Goal: Task Accomplishment & Management: Use online tool/utility

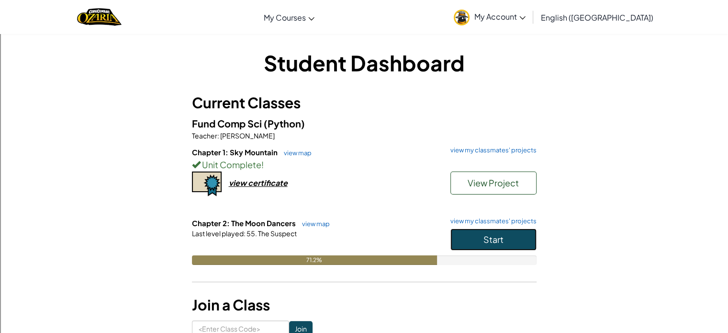
click at [454, 239] on button "Start" at bounding box center [493, 239] width 86 height 22
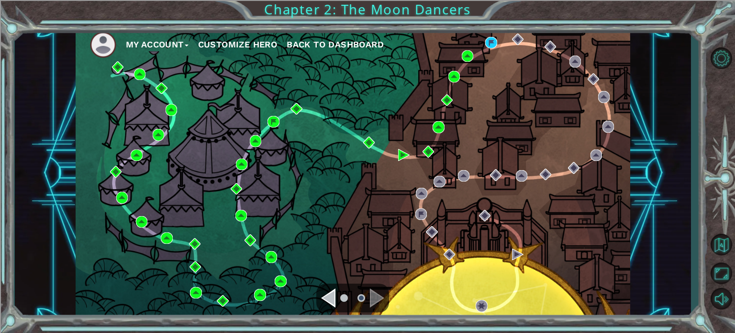
drag, startPoint x: 537, startPoint y: 111, endPoint x: 521, endPoint y: 108, distance: 15.5
click at [530, 110] on div "My Account Customize Hero Back to Dashboard" at bounding box center [353, 173] width 555 height 293
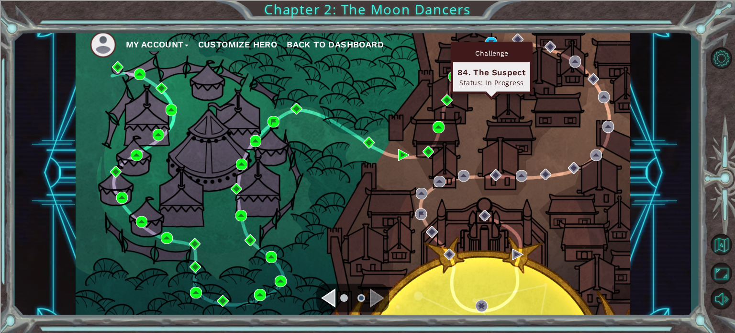
click at [492, 42] on div "Challenge 84. The Suspect Status: In Progress" at bounding box center [492, 68] width 82 height 52
click at [494, 40] on img at bounding box center [490, 42] width 11 height 11
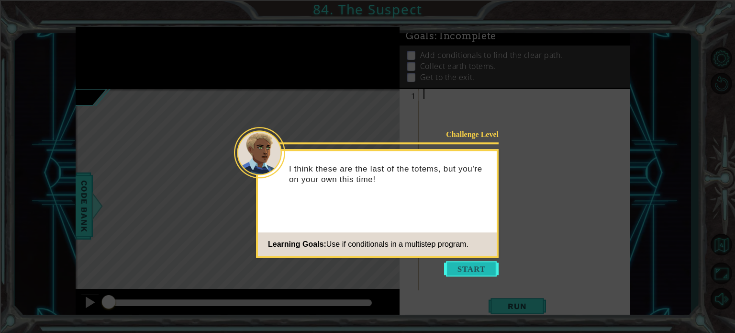
click at [459, 264] on button "Start" at bounding box center [471, 268] width 55 height 15
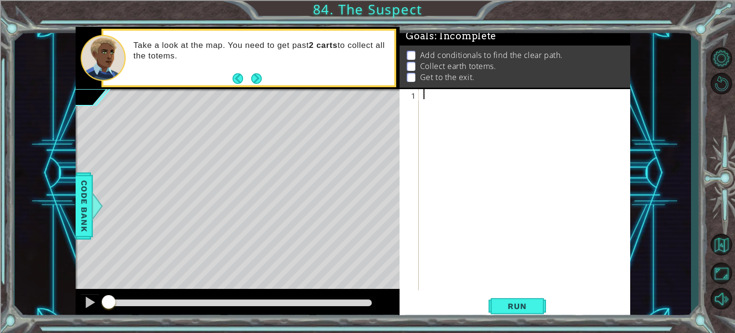
click at [73, 193] on div "1 ההההההההההההההההההההההההההההההההההההההההההההההההההההההההההההההההההההההההההההה…" at bounding box center [353, 173] width 676 height 293
click at [78, 195] on span "Code Bank" at bounding box center [84, 205] width 15 height 58
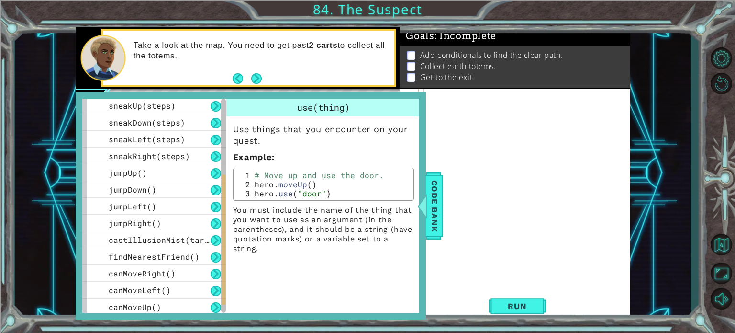
scroll to position [188, 0]
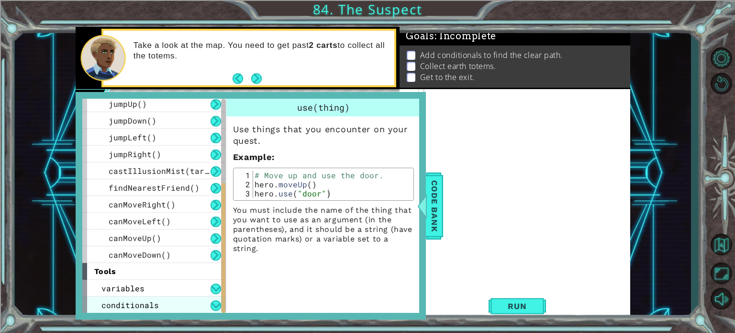
click at [195, 297] on div "conditionals" at bounding box center [154, 304] width 144 height 17
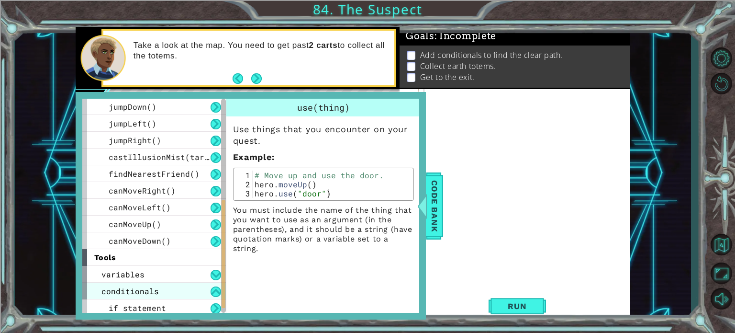
scroll to position [204, 0]
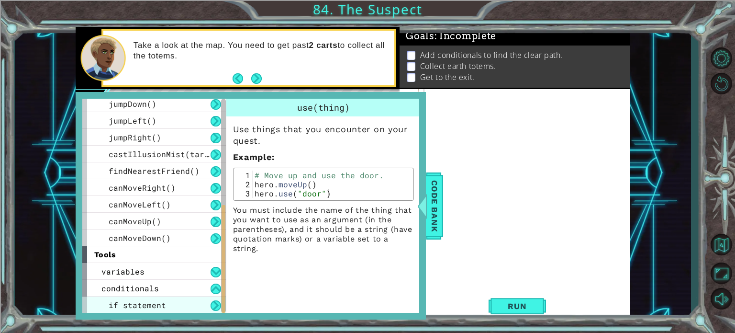
click at [179, 298] on div "if statement" at bounding box center [154, 304] width 144 height 17
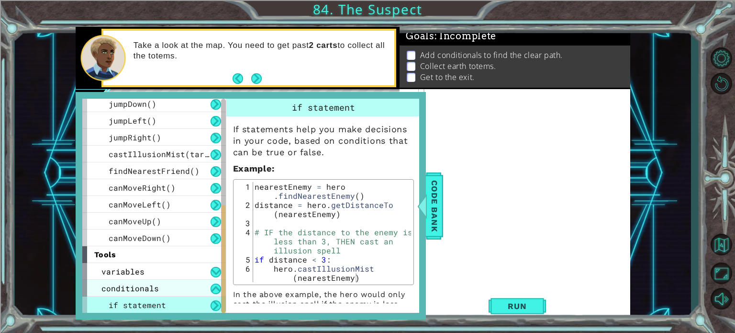
click at [161, 293] on div "conditionals" at bounding box center [154, 288] width 144 height 17
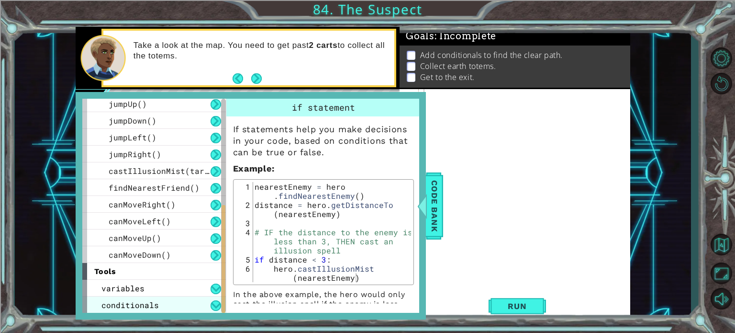
click at [161, 293] on div "variables" at bounding box center [154, 288] width 144 height 17
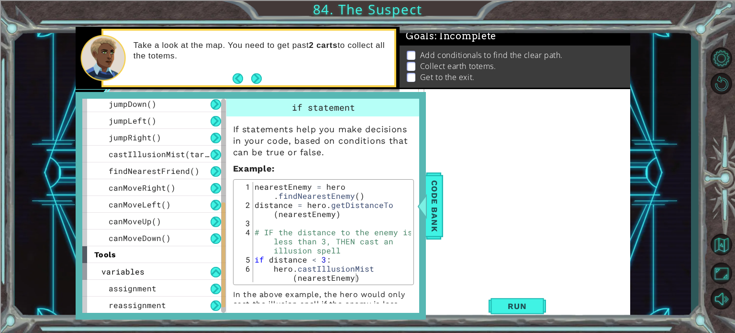
click at [161, 293] on div "assignment" at bounding box center [154, 288] width 144 height 17
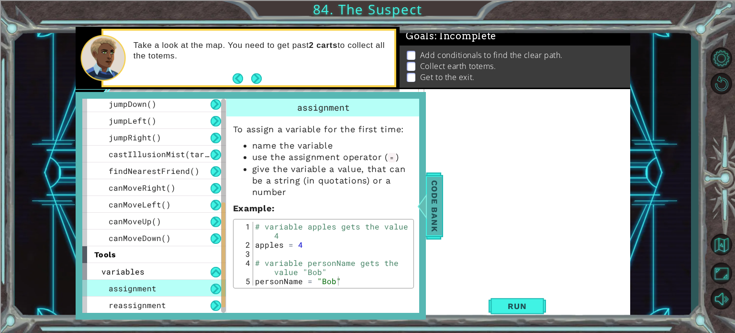
click at [427, 193] on div at bounding box center [422, 205] width 12 height 29
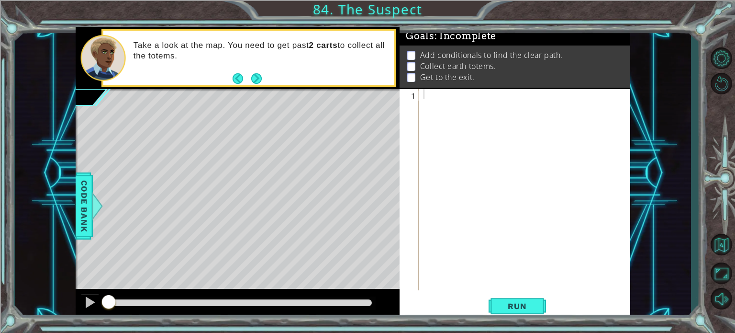
click at [466, 98] on div at bounding box center [527, 199] width 211 height 221
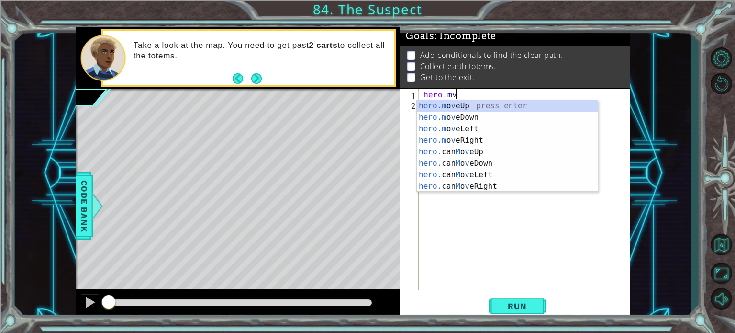
scroll to position [0, 1]
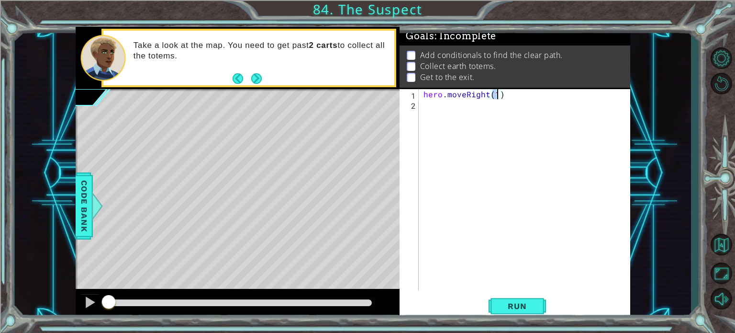
type textarea "hero.moveRight()"
type textarea "I"
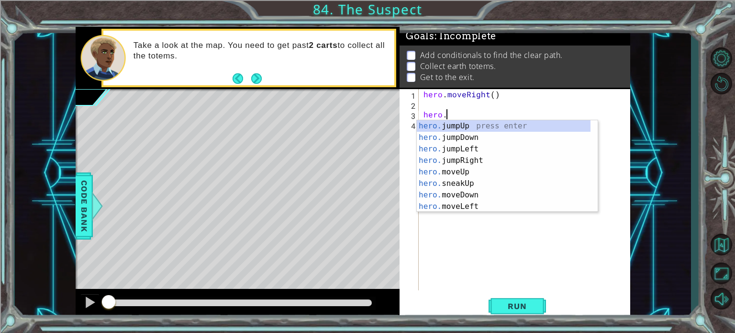
type textarea "hero.c"
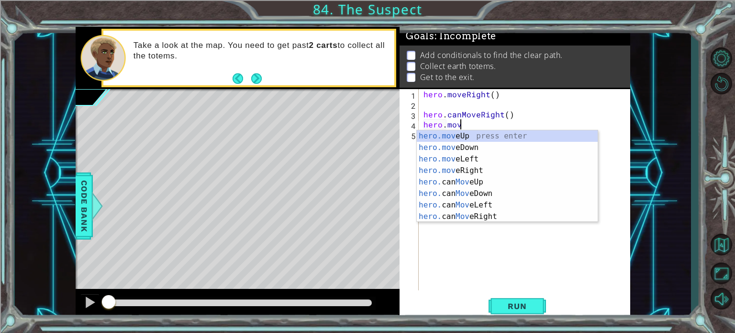
scroll to position [0, 2]
click at [532, 299] on button "Run" at bounding box center [517, 305] width 57 height 23
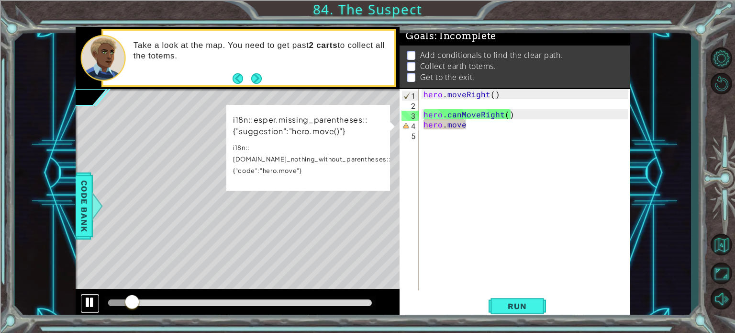
click at [90, 303] on div at bounding box center [90, 302] width 12 height 12
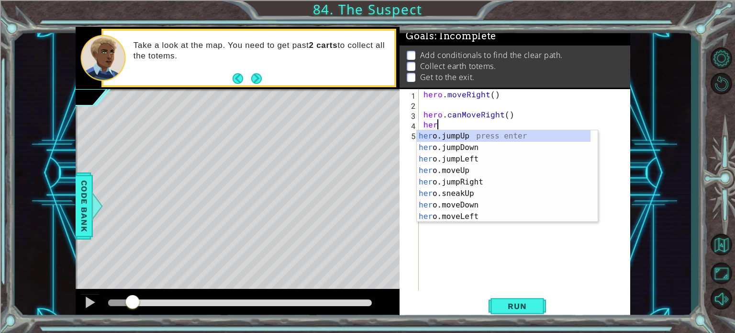
scroll to position [0, 0]
type textarea "h"
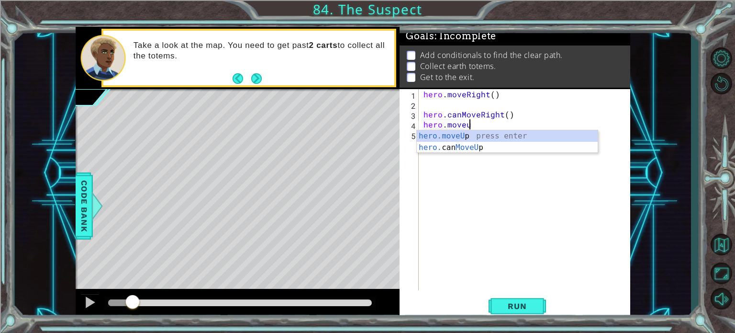
scroll to position [0, 2]
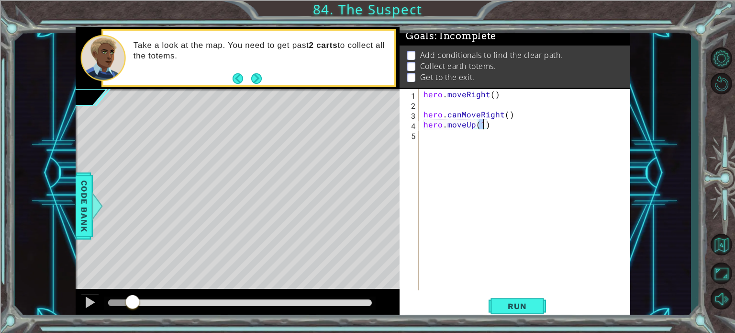
type textarea "hero.moveUp(2)"
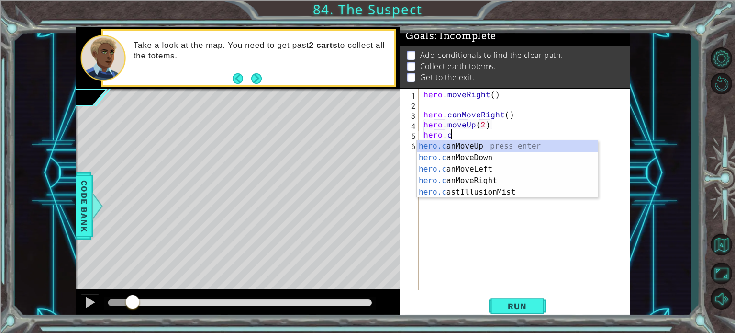
scroll to position [0, 1]
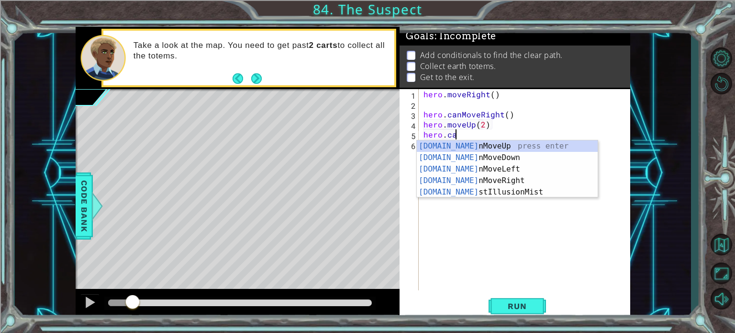
type textarea "hero.can"
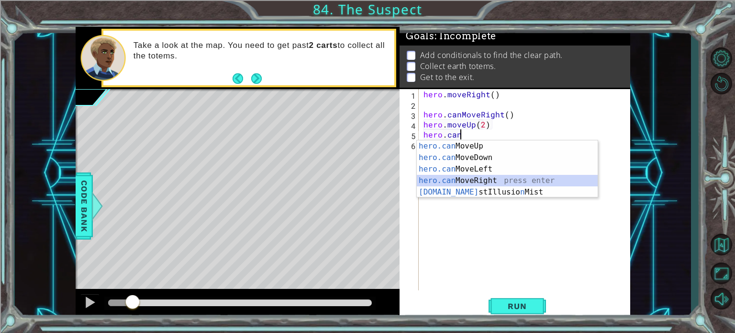
scroll to position [0, 0]
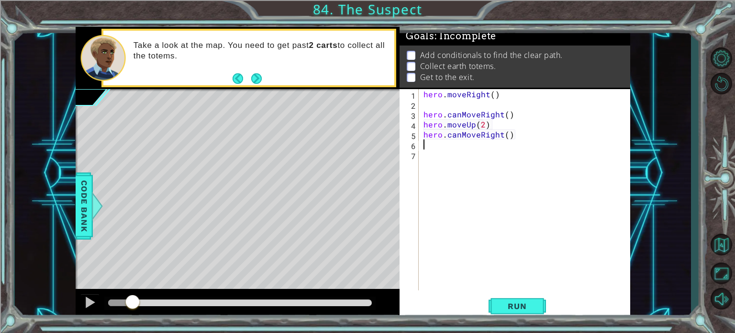
type textarea "3"
type textarea "hero.canMoveRight(3)"
click at [540, 139] on div "hero . moveRight ( ) hero . canMoveRight ( ) hero . moveUp ( 2 ) hero . canMove…" at bounding box center [527, 199] width 211 height 221
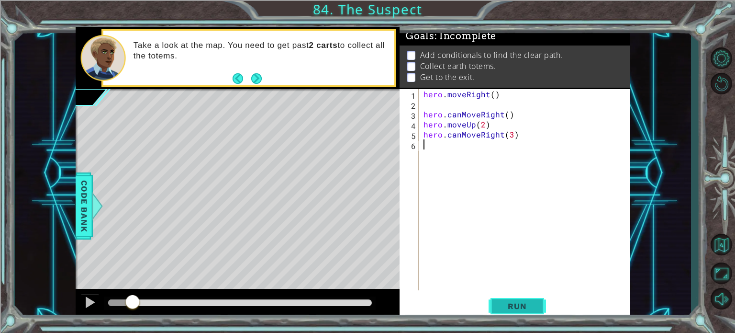
click at [530, 309] on span "Run" at bounding box center [517, 306] width 38 height 10
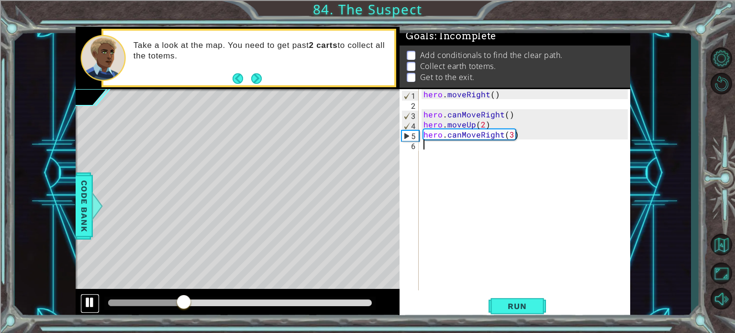
click at [92, 303] on div at bounding box center [90, 302] width 12 height 12
click at [511, 136] on div "hero . moveRight ( ) hero . canMoveRight ( ) hero . moveUp ( 2 ) hero . canMove…" at bounding box center [527, 199] width 211 height 221
type textarea "hero.canMoveRight()"
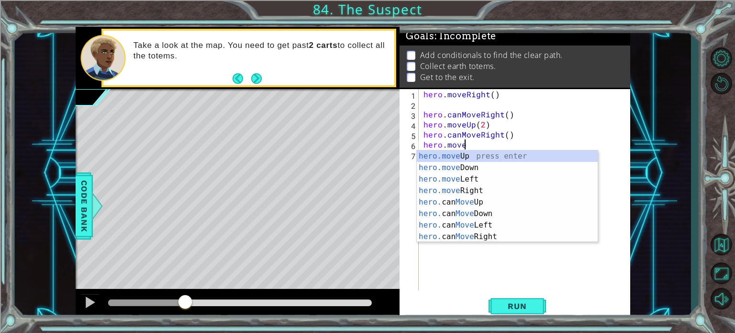
type textarea "hero.mover"
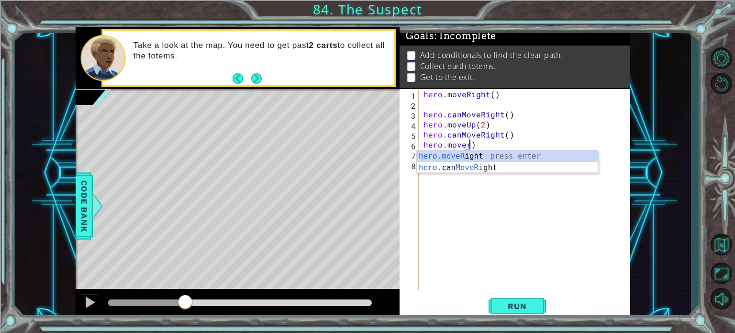
scroll to position [0, 2]
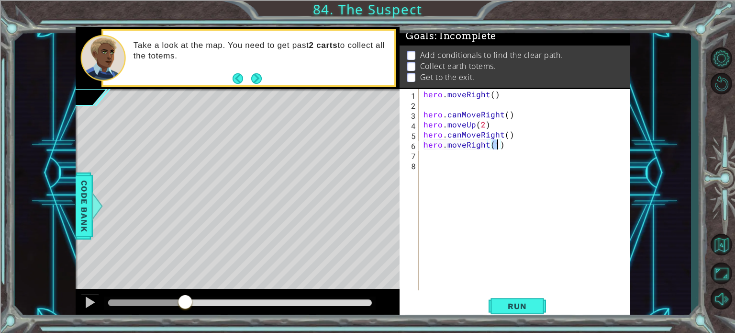
type textarea "hero.moveRight(3)"
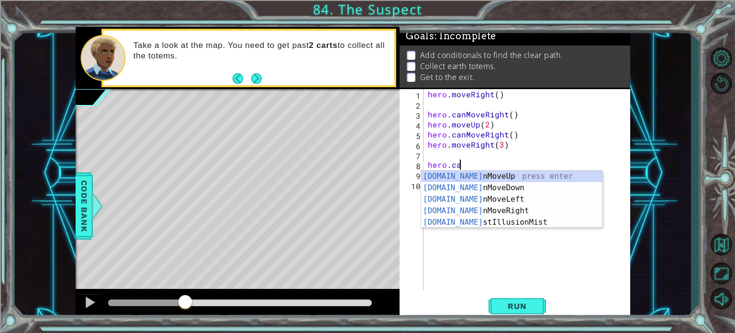
scroll to position [0, 1]
type textarea "hero.can"
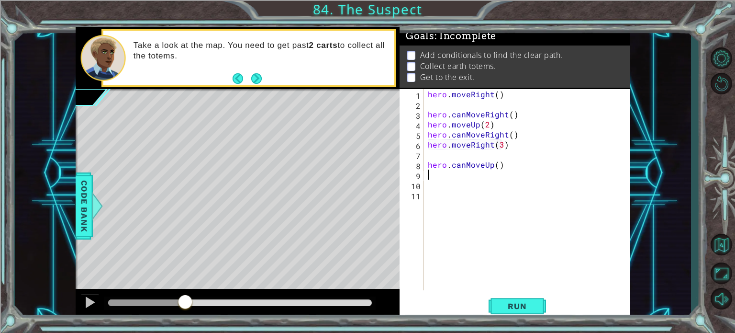
scroll to position [0, 0]
click at [515, 301] on button "Run" at bounding box center [517, 305] width 57 height 23
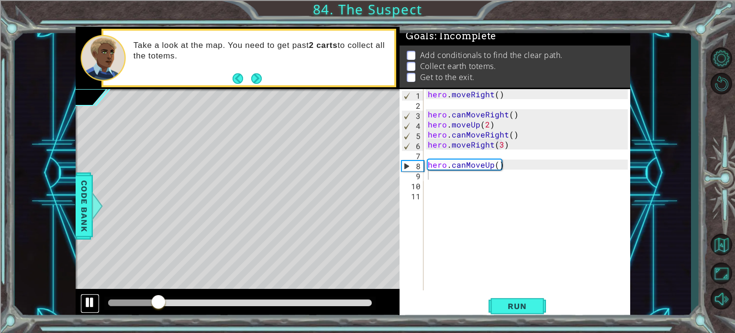
click at [84, 306] on div at bounding box center [90, 302] width 12 height 12
click at [426, 112] on div "hero . moveRight ( ) hero . canMoveRight ( ) hero . moveUp ( 2 ) hero . canMove…" at bounding box center [529, 199] width 207 height 221
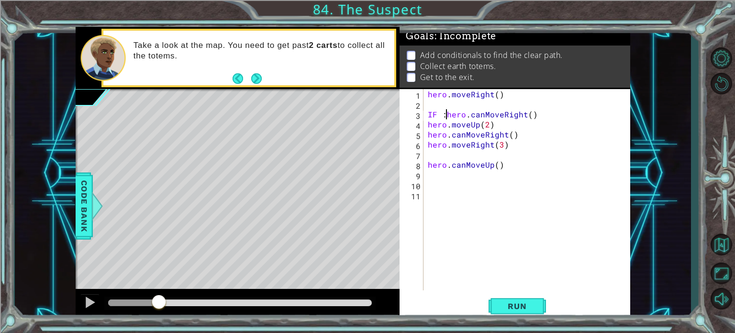
scroll to position [0, 0]
click at [428, 125] on div "hero . moveRight ( ) IF : hero . canMoveRight ( ) hero . moveUp ( 2 ) hero . ca…" at bounding box center [529, 199] width 207 height 221
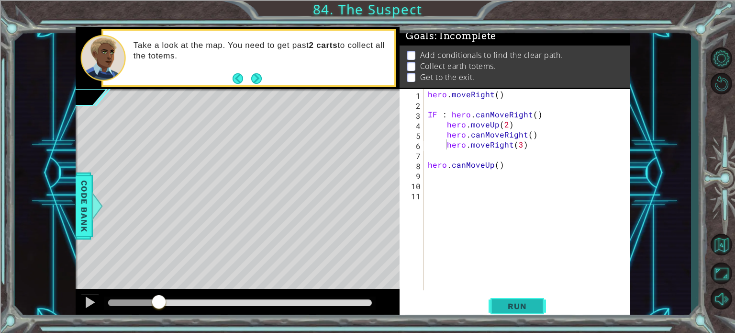
click at [529, 305] on span "Run" at bounding box center [517, 306] width 38 height 10
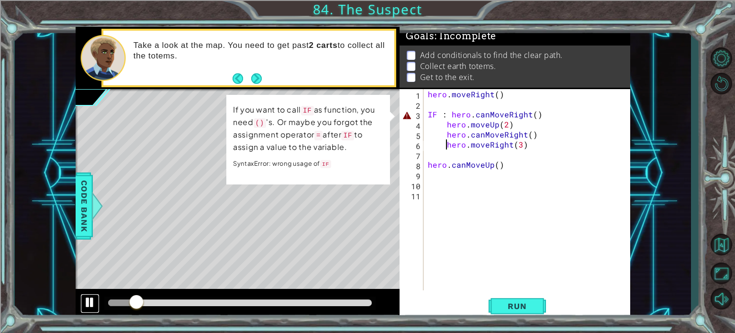
click at [86, 302] on div at bounding box center [90, 302] width 12 height 12
click at [447, 113] on div "hero . moveRight ( ) IF : hero . canMoveRight ( ) hero . moveUp ( 2 ) hero . ca…" at bounding box center [529, 199] width 207 height 221
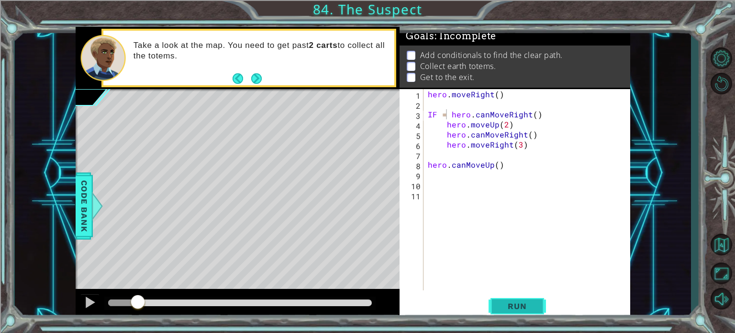
click at [519, 302] on span "Run" at bounding box center [517, 306] width 38 height 10
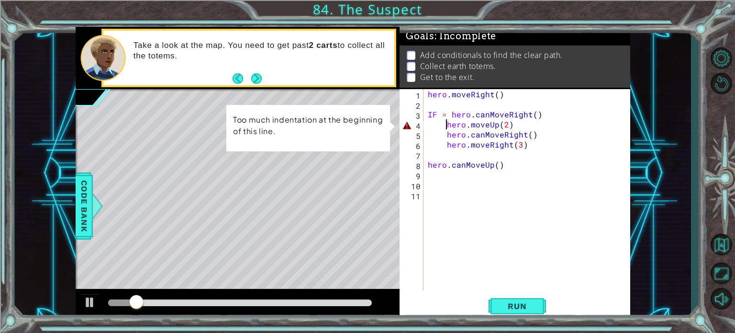
click at [446, 124] on div "hero . moveRight ( ) IF = hero . canMoveRight ( ) hero . moveUp ( 2 ) hero . ca…" at bounding box center [529, 199] width 207 height 221
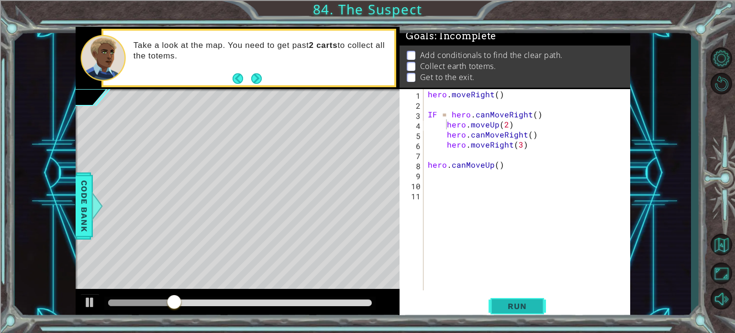
click at [505, 312] on button "Run" at bounding box center [517, 305] width 57 height 23
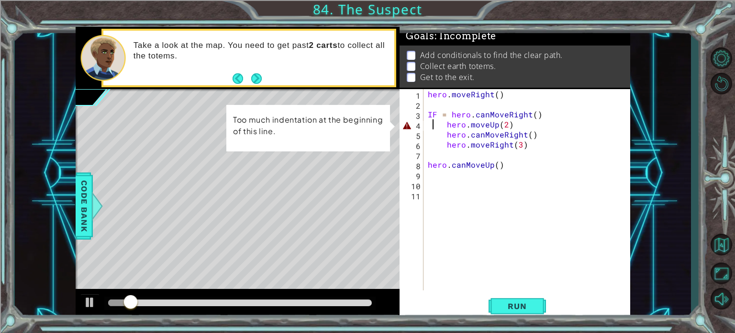
click at [431, 123] on div "hero . moveRight ( ) IF = hero . canMoveRight ( ) hero . moveUp ( 2 ) hero . ca…" at bounding box center [529, 199] width 207 height 221
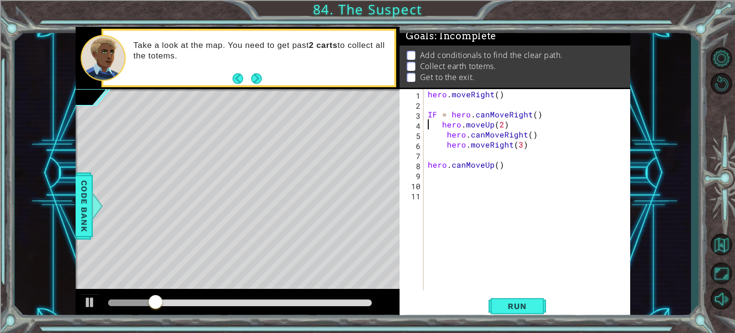
click at [431, 132] on div "hero . moveRight ( ) IF = hero . canMoveRight ( ) hero . moveUp ( 2 ) hero . ca…" at bounding box center [529, 199] width 207 height 221
click at [502, 309] on span "Run" at bounding box center [517, 306] width 38 height 10
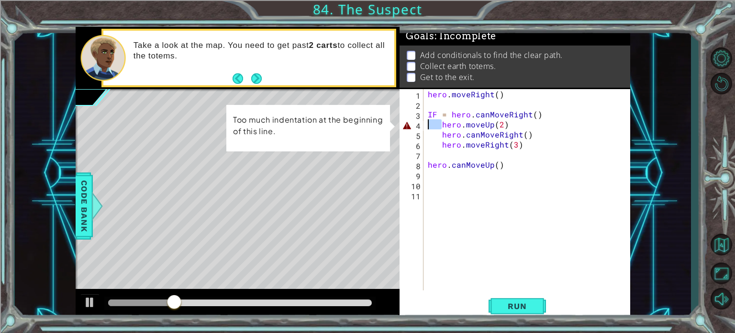
drag, startPoint x: 442, startPoint y: 124, endPoint x: 429, endPoint y: 126, distance: 13.1
click at [429, 126] on div "hero . moveRight ( ) IF = hero . canMoveRight ( ) hero . moveUp ( 2 ) hero . ca…" at bounding box center [529, 199] width 207 height 221
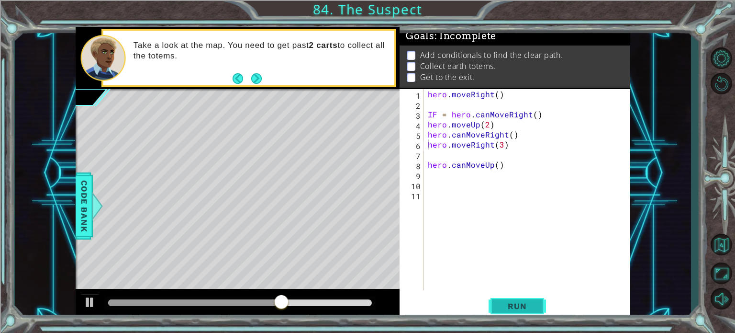
drag, startPoint x: 529, startPoint y: 296, endPoint x: 521, endPoint y: 302, distance: 9.7
click at [521, 302] on button "Run" at bounding box center [517, 305] width 57 height 23
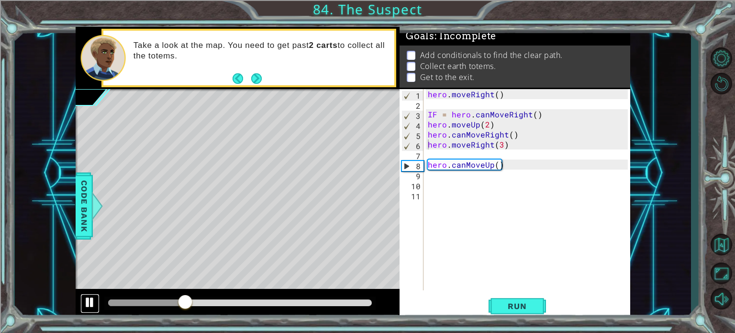
click at [90, 296] on div at bounding box center [90, 302] width 12 height 12
drag, startPoint x: 505, startPoint y: 166, endPoint x: 425, endPoint y: 165, distance: 80.9
click at [425, 165] on div "hero.moveRight(3) 1 2 3 4 5 6 7 8 9 10 11 hero . moveRight ( ) IF = hero . canM…" at bounding box center [514, 189] width 228 height 201
click at [430, 125] on div "hero . moveRight ( ) IF = hero . canMoveRight ( ) hero . moveUp ( 2 ) hero . ca…" at bounding box center [529, 199] width 207 height 221
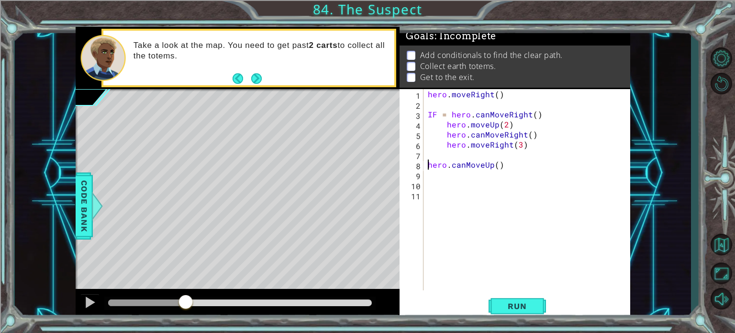
click at [429, 162] on div "hero . moveRight ( ) IF = hero . canMoveRight ( ) hero . moveUp ( 2 ) hero . ca…" at bounding box center [529, 199] width 207 height 221
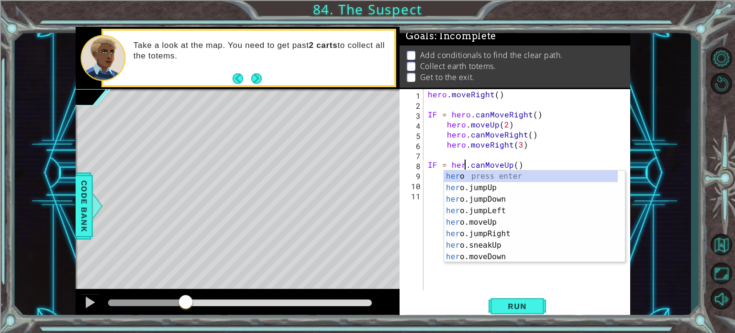
scroll to position [0, 2]
type textarea "IF = hero.canMoveUp()"
click at [561, 168] on div "hero . moveRight ( ) IF = hero . canMoveRight ( ) hero . moveUp ( 2 ) hero . ca…" at bounding box center [529, 199] width 207 height 221
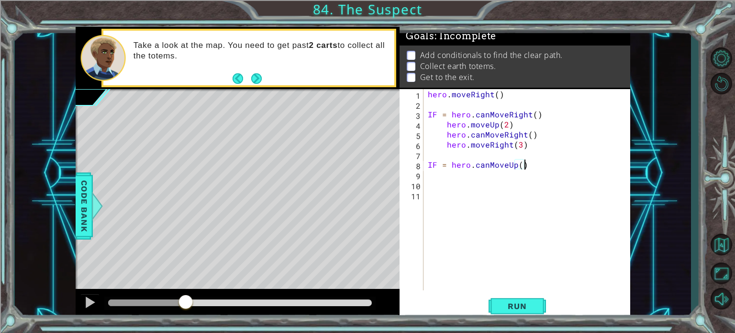
click at [504, 188] on div "hero . moveRight ( ) IF = hero . canMoveRight ( ) hero . moveUp ( 2 ) hero . ca…" at bounding box center [529, 199] width 207 height 221
click at [504, 183] on div "hero . moveRight ( ) IF = hero . canMoveRight ( ) hero . moveUp ( 2 ) hero . ca…" at bounding box center [529, 199] width 207 height 221
click at [500, 174] on div "hero . moveRight ( ) IF = hero . canMoveRight ( ) hero . moveUp ( 2 ) hero . ca…" at bounding box center [529, 199] width 207 height 221
click at [533, 172] on div "hero . moveRight ( ) IF = hero . canMoveRight ( ) hero . moveUp ( 2 ) hero . ca…" at bounding box center [529, 199] width 207 height 221
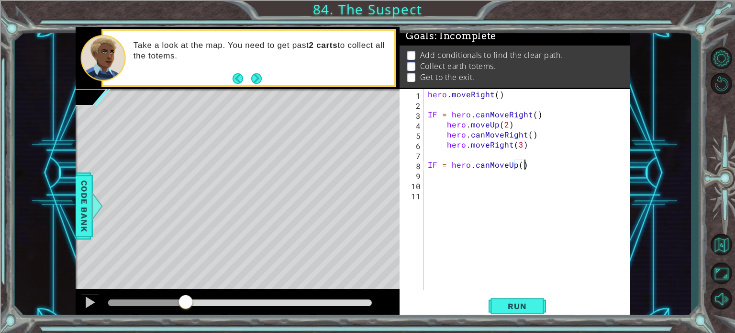
click at [525, 166] on div "hero . moveRight ( ) IF = hero . canMoveRight ( ) hero . moveUp ( 2 ) hero . ca…" at bounding box center [529, 199] width 207 height 221
type textarea "IF = hero.canMoveUp()"
drag, startPoint x: 507, startPoint y: 163, endPoint x: 515, endPoint y: 162, distance: 7.2
click at [515, 162] on div "hero . moveRight ( ) IF = hero . canMoveRight ( ) hero . moveUp ( 2 ) hero . ca…" at bounding box center [529, 199] width 207 height 221
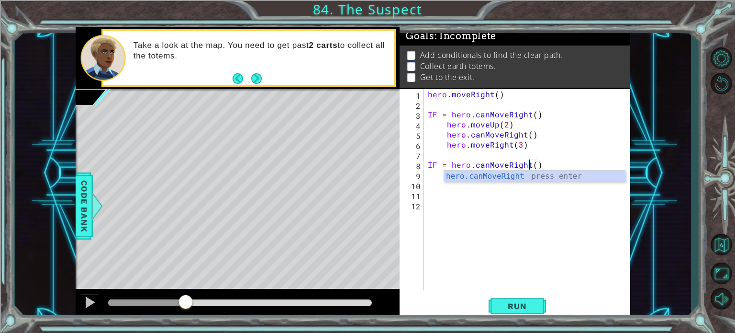
click at [517, 175] on div "hero.canMoveRight press enter" at bounding box center [534, 187] width 181 height 34
type textarea "IF = hero.canMoveRight"
click at [517, 175] on div "hero . moveRight ( ) IF = hero . canMoveRight ( ) hero . moveUp ( 2 ) hero . ca…" at bounding box center [529, 199] width 207 height 221
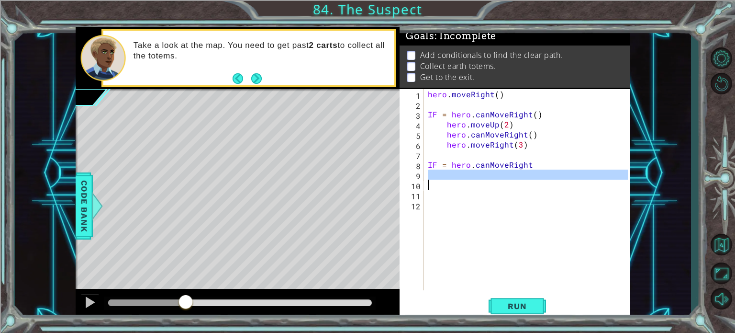
click at [517, 175] on div "hero . moveRight ( ) IF = hero . canMoveRight ( ) hero . moveUp ( 2 ) hero . ca…" at bounding box center [529, 199] width 207 height 221
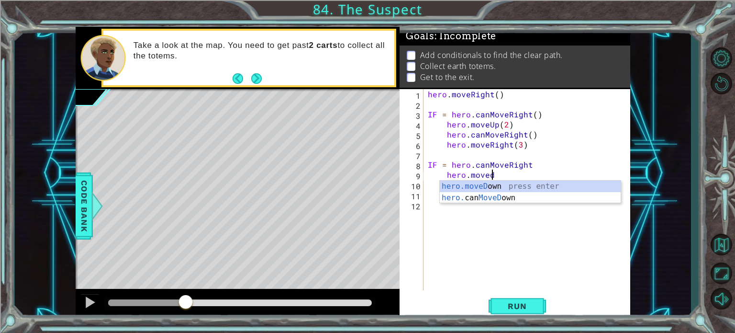
scroll to position [0, 4]
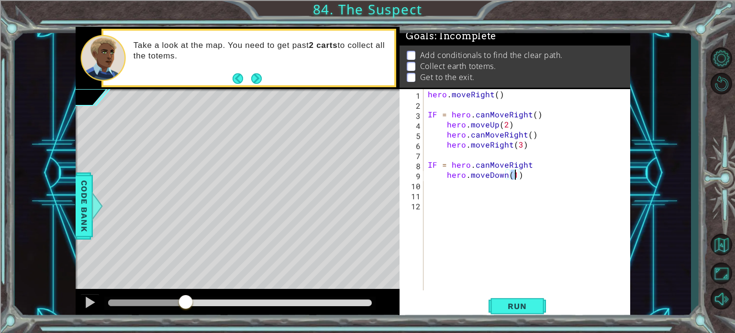
type textarea "hero.moveDown(2)"
click at [520, 309] on span "Run" at bounding box center [517, 306] width 38 height 10
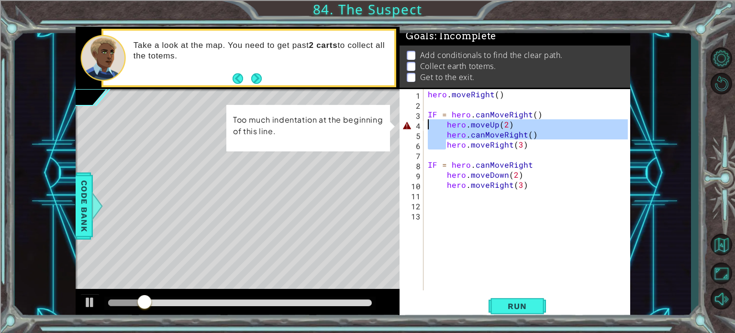
drag, startPoint x: 445, startPoint y: 141, endPoint x: 429, endPoint y: 124, distance: 22.7
click at [429, 124] on div "hero . moveRight ( ) IF = hero . canMoveRight ( ) hero . moveUp ( 2 ) hero . ca…" at bounding box center [529, 199] width 207 height 221
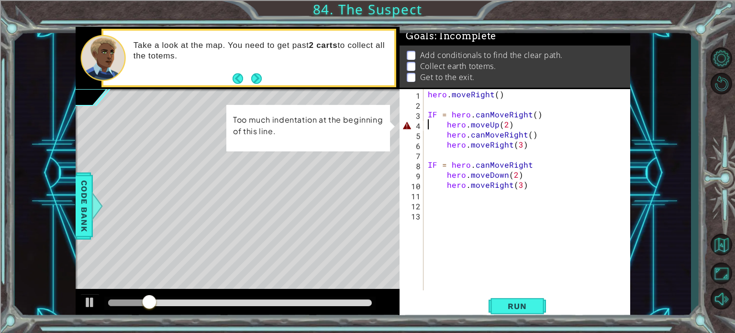
click at [429, 124] on div "hero . moveRight ( ) IF = hero . canMoveRight ( ) hero . moveUp ( 2 ) hero . ca…" at bounding box center [529, 199] width 207 height 221
drag, startPoint x: 429, startPoint y: 124, endPoint x: 435, endPoint y: 124, distance: 5.3
click at [435, 124] on div "hero . moveRight ( ) IF = hero . canMoveRight ( ) hero . moveUp ( 2 ) hero . ca…" at bounding box center [529, 199] width 207 height 221
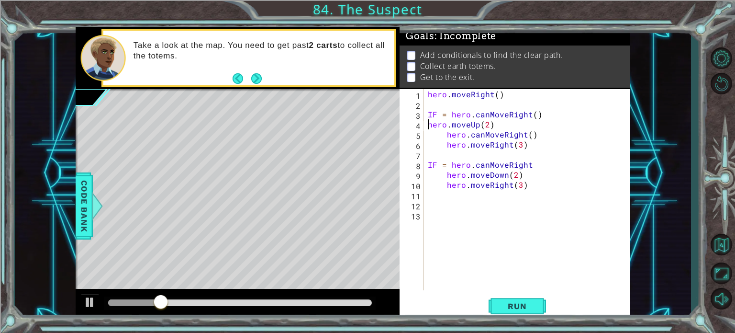
scroll to position [0, 3]
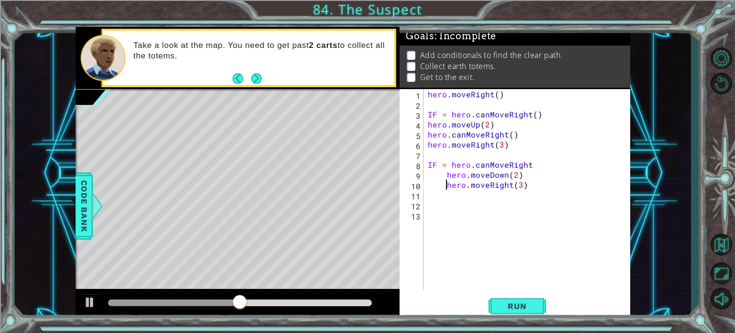
click at [446, 184] on div "hero . moveRight ( ) IF = hero . canMoveRight ( ) hero . moveUp ( 2 ) hero . ca…" at bounding box center [529, 199] width 207 height 221
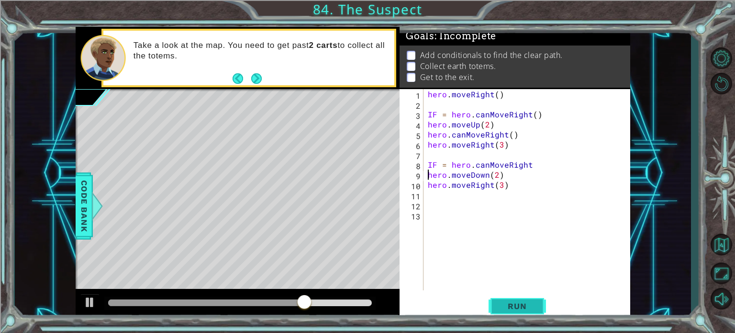
click at [512, 300] on button "Run" at bounding box center [517, 305] width 57 height 23
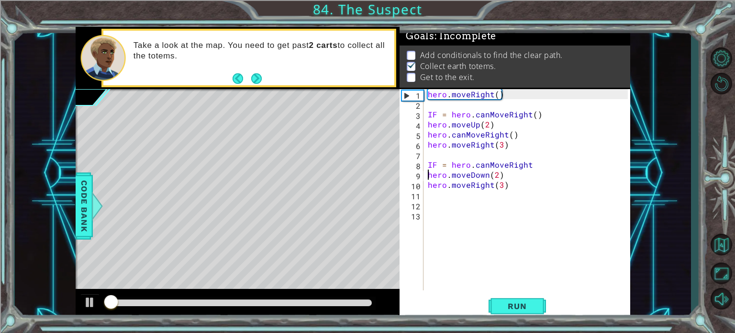
scroll to position [5, 0]
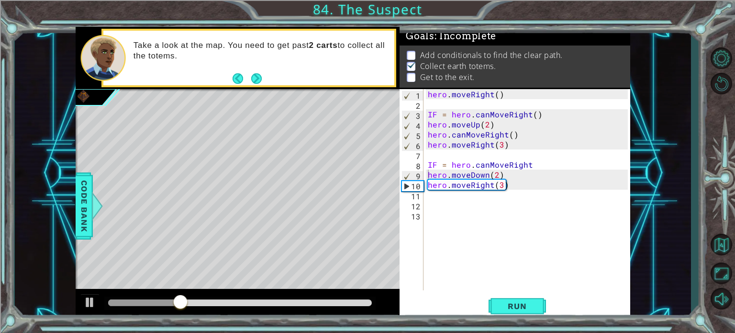
click at [100, 302] on div at bounding box center [238, 304] width 325 height 31
click at [82, 299] on button at bounding box center [89, 303] width 19 height 20
click at [499, 145] on div "hero . moveRight ( ) IF = hero . canMoveRight ( ) hero . moveUp ( 2 ) hero . ca…" at bounding box center [529, 199] width 207 height 221
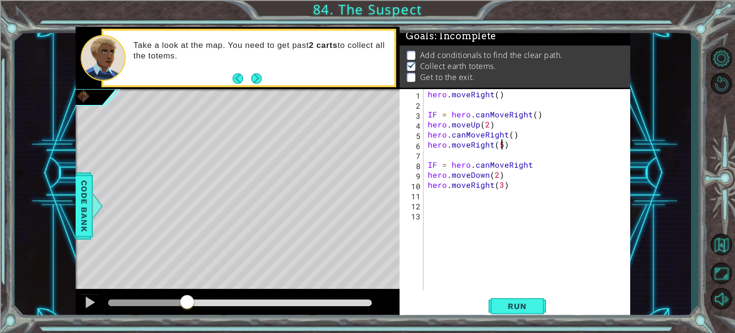
scroll to position [0, 4]
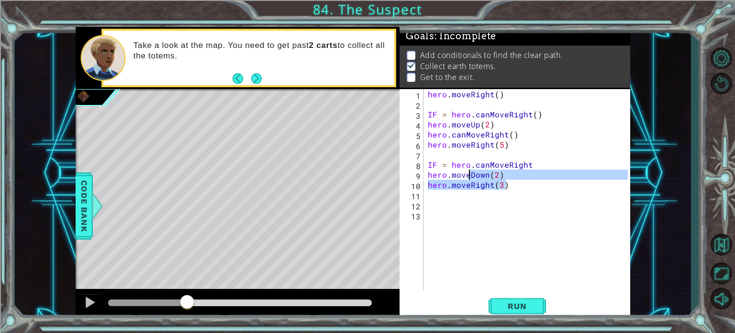
drag, startPoint x: 504, startPoint y: 182, endPoint x: 469, endPoint y: 176, distance: 36.0
click at [469, 176] on div "hero . moveRight ( ) IF = hero . canMoveRight ( ) hero . moveUp ( 2 ) hero . ca…" at bounding box center [529, 199] width 207 height 221
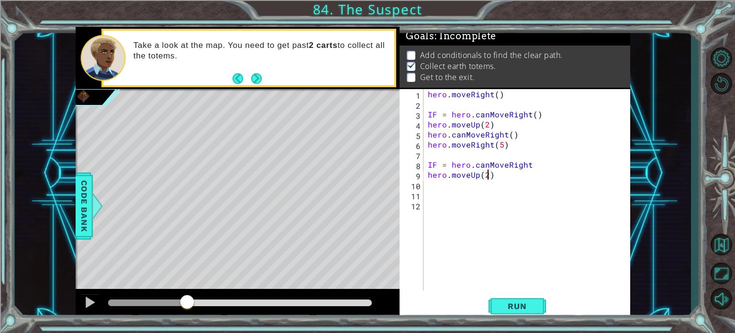
scroll to position [0, 3]
drag, startPoint x: 536, startPoint y: 166, endPoint x: 425, endPoint y: 168, distance: 111.5
click at [425, 168] on div "hero.moveUp(2) 1 2 3 4 5 6 7 8 9 10 11 12 hero . moveRight ( ) IF = hero . canM…" at bounding box center [514, 189] width 228 height 201
type textarea "IF = hero.canMoveRight"
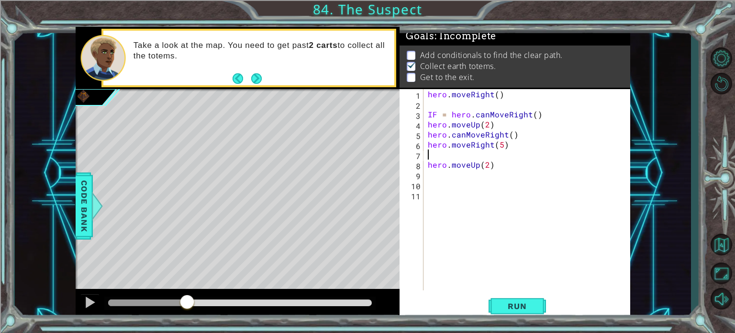
type textarea "hero.moveUp(2)"
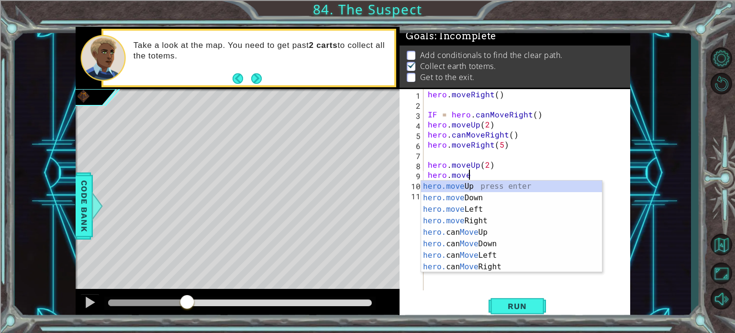
scroll to position [0, 2]
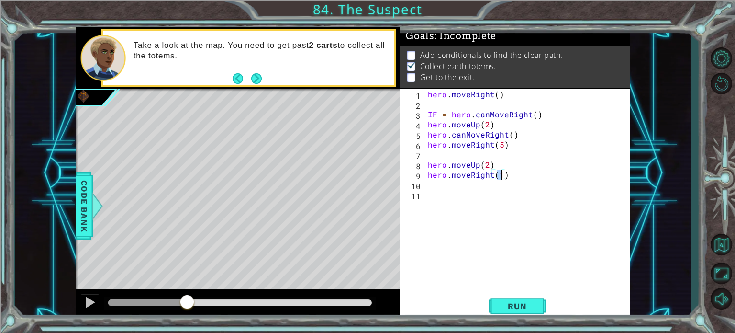
type textarea "hero.moveRight()"
click at [515, 314] on button "Run" at bounding box center [517, 305] width 57 height 23
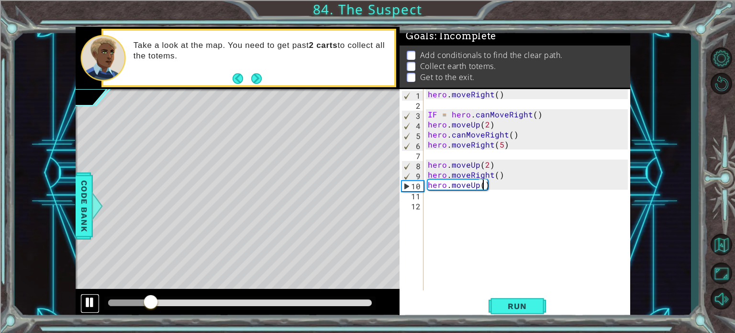
click at [82, 305] on button at bounding box center [89, 303] width 19 height 20
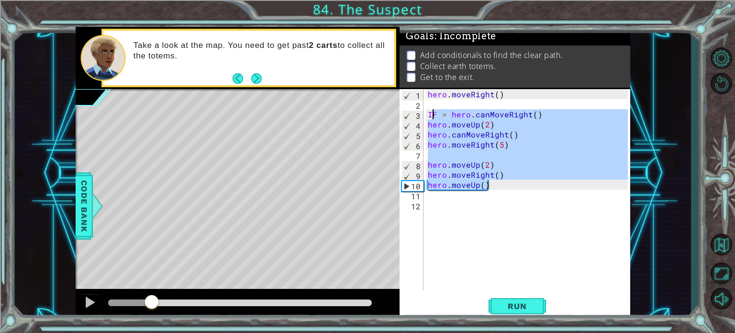
drag, startPoint x: 512, startPoint y: 187, endPoint x: 431, endPoint y: 116, distance: 107.9
click at [431, 116] on div "hero . moveRight ( ) IF = hero . canMoveRight ( ) hero . moveUp ( 2 ) hero . ca…" at bounding box center [529, 199] width 207 height 221
type textarea "I"
